Goal: Check status: Check status

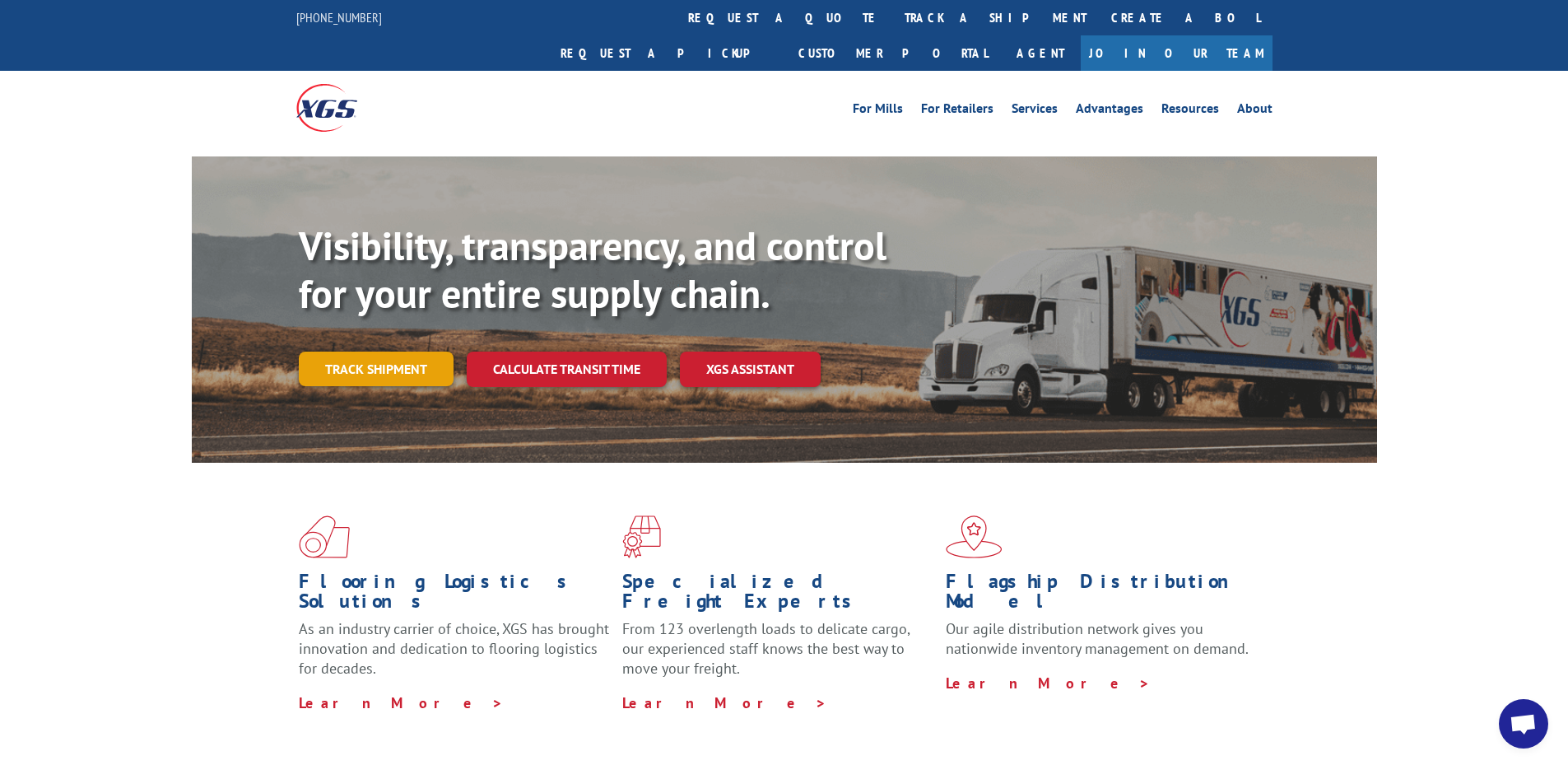
click at [387, 352] on link "Track shipment" at bounding box center [376, 368] width 155 height 34
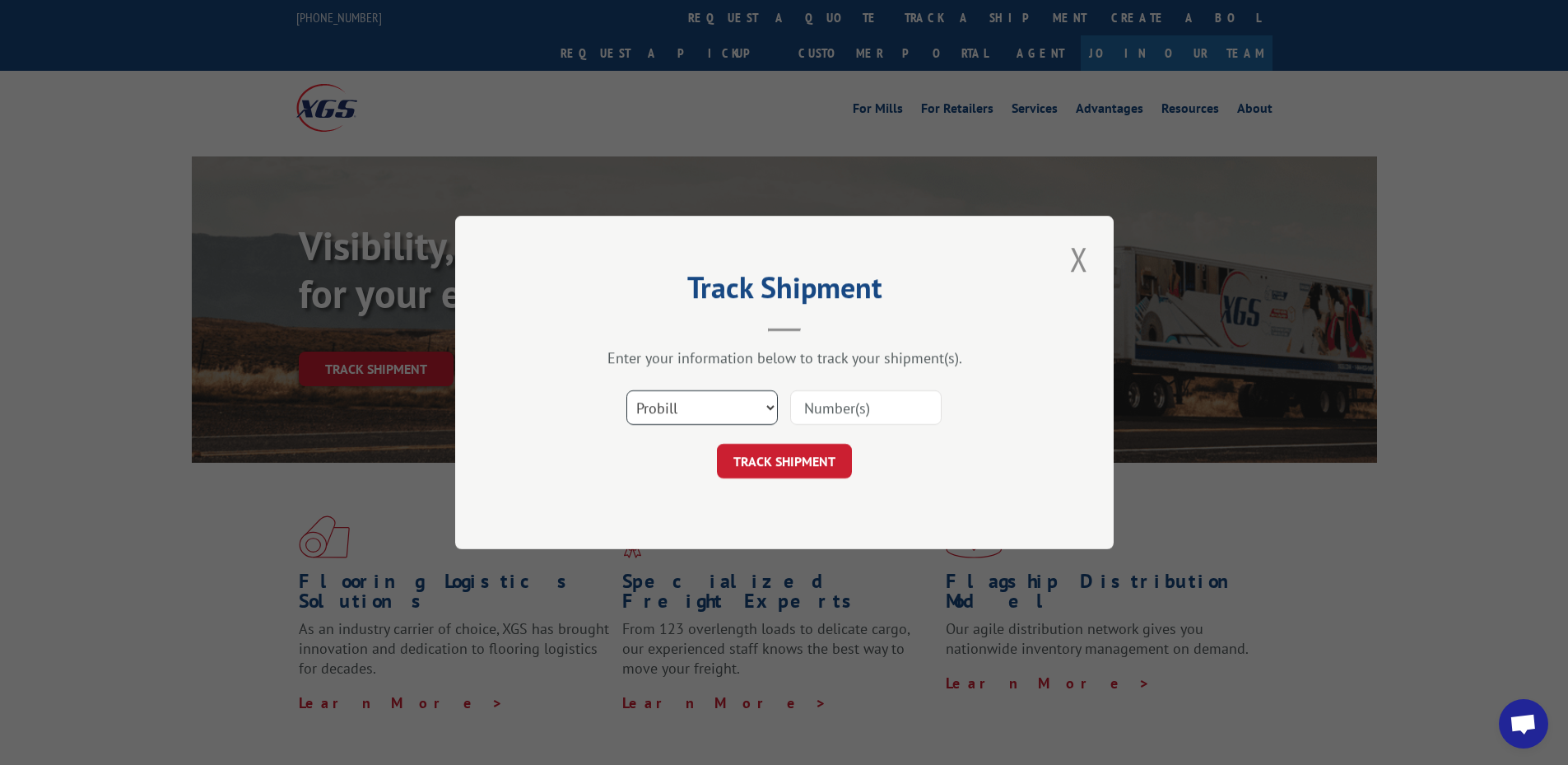
click at [770, 401] on select "Select category... Probill BOL PO" at bounding box center [702, 407] width 152 height 34
select select "po"
click at [626, 390] on select "Select category... Probill BOL PO" at bounding box center [702, 407] width 152 height 34
click at [805, 412] on input at bounding box center [866, 407] width 152 height 34
type input "421720"
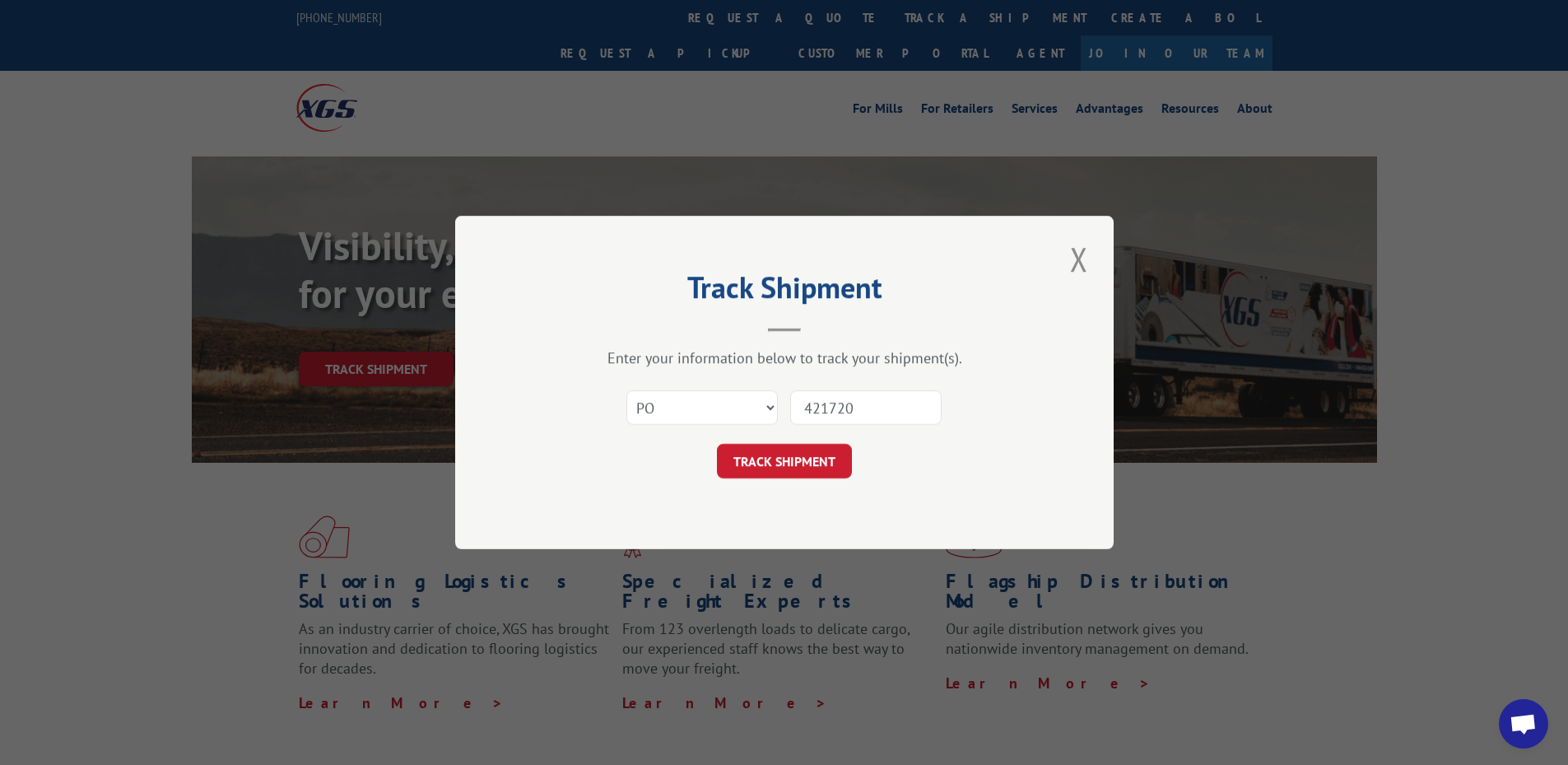
click at [717, 444] on button "TRACK SHIPMENT" at bounding box center [784, 460] width 135 height 34
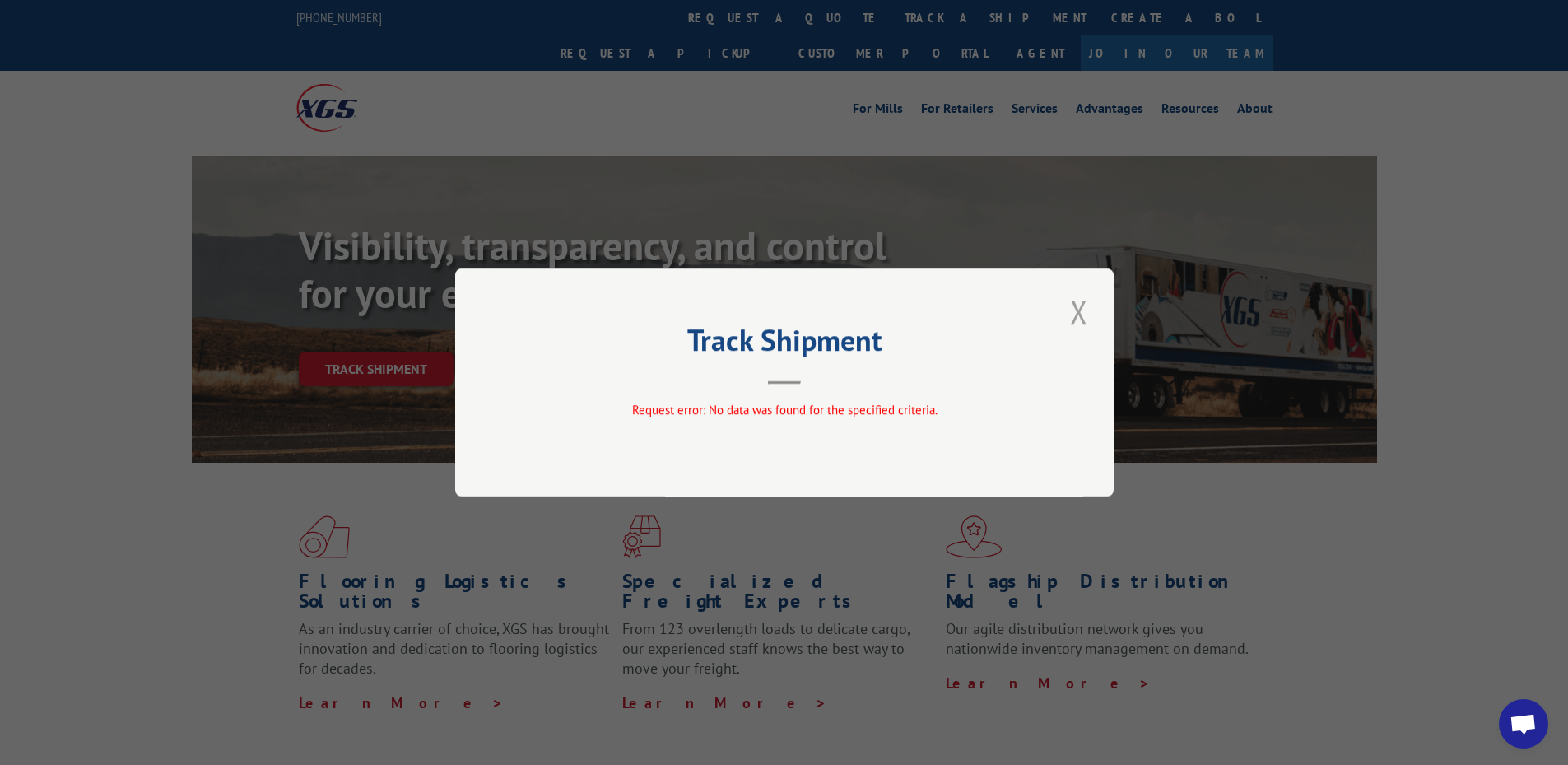
click at [1076, 302] on button "Close modal" at bounding box center [1078, 311] width 28 height 45
